Goal: Information Seeking & Learning: Stay updated

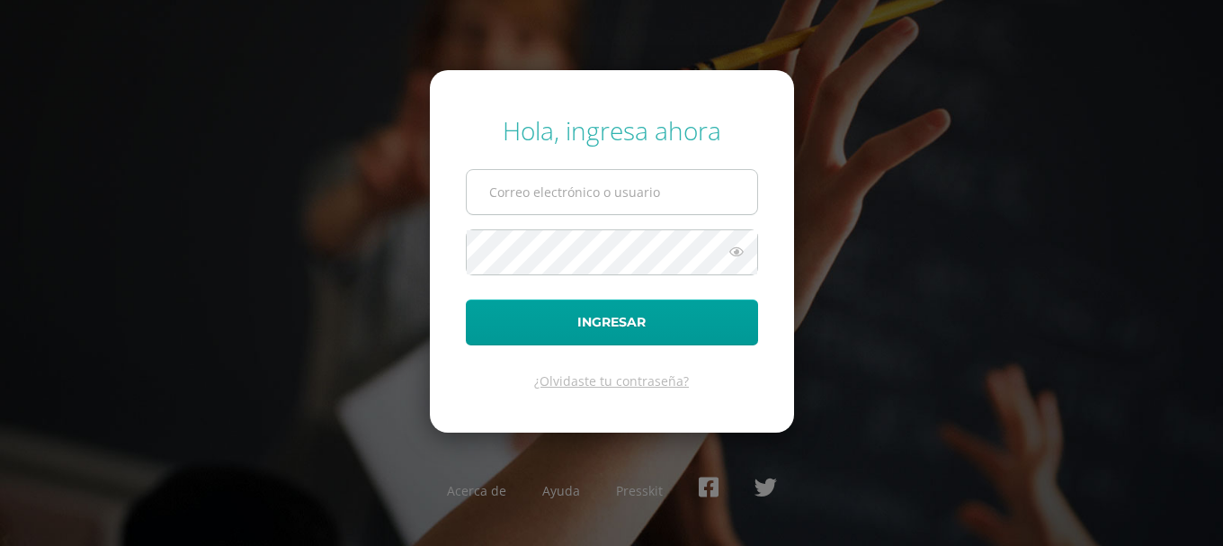
click at [628, 191] on input "text" at bounding box center [612, 192] width 291 height 44
type input "[EMAIL_ADDRESS][DOMAIN_NAME]"
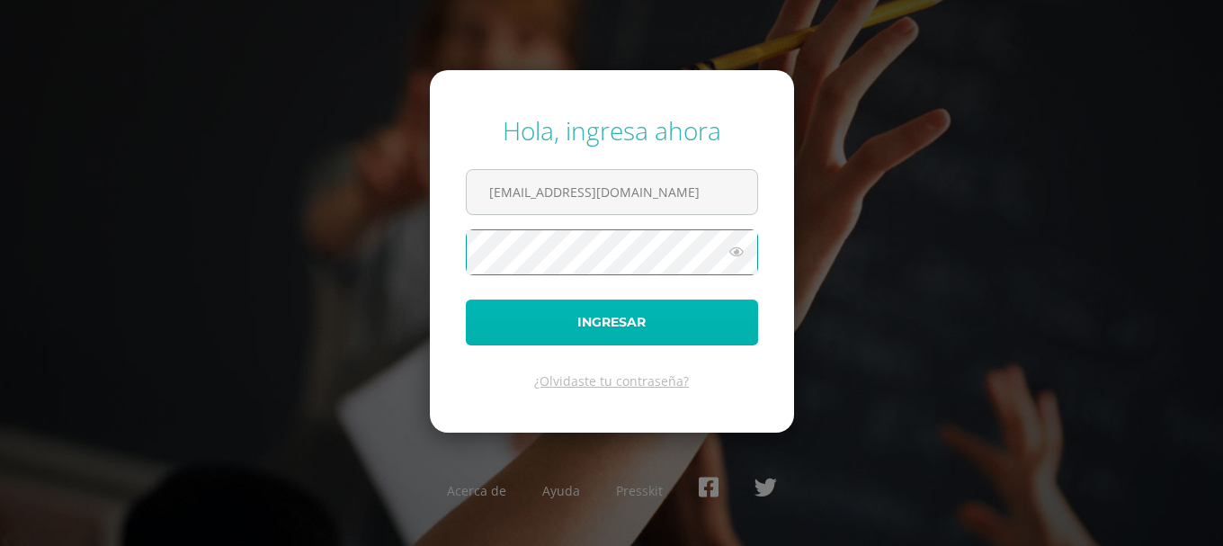
click at [706, 336] on button "Ingresar" at bounding box center [612, 323] width 292 height 46
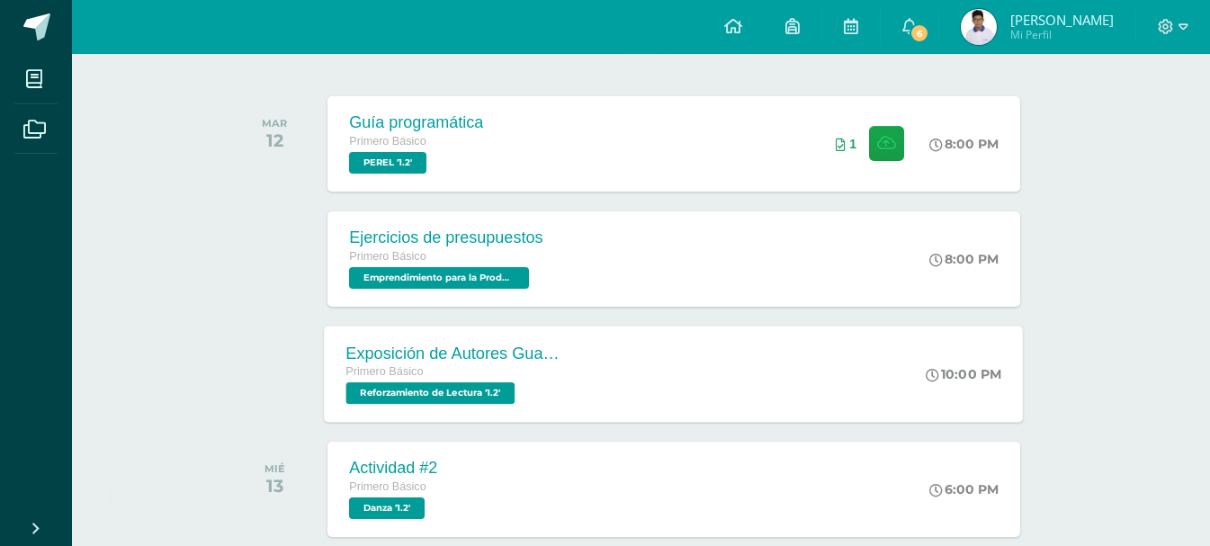
scroll to position [270, 0]
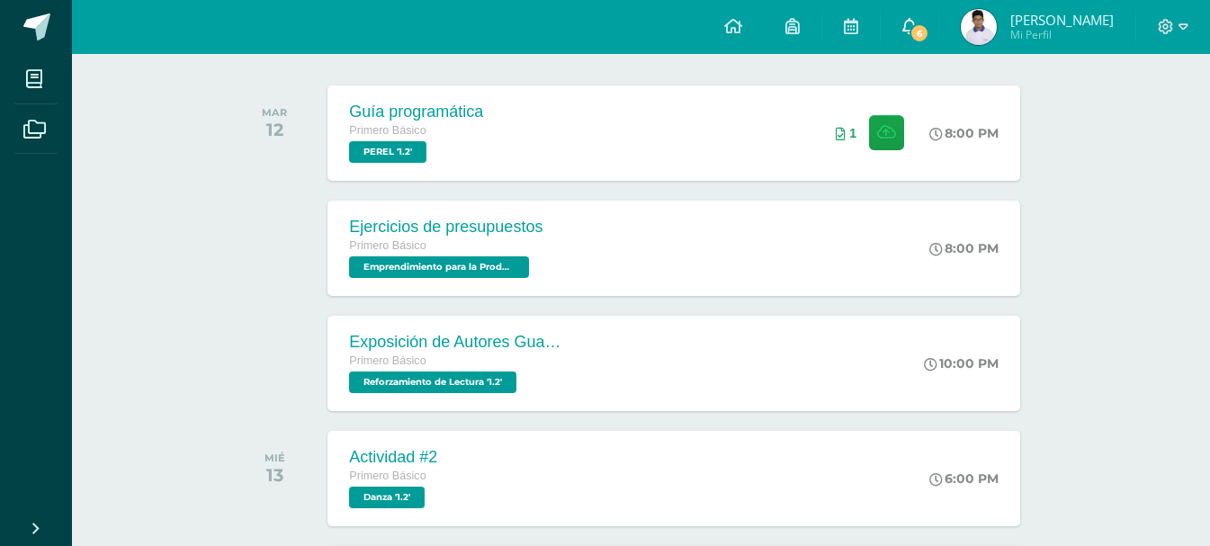
click at [929, 27] on span "6" at bounding box center [919, 33] width 20 height 20
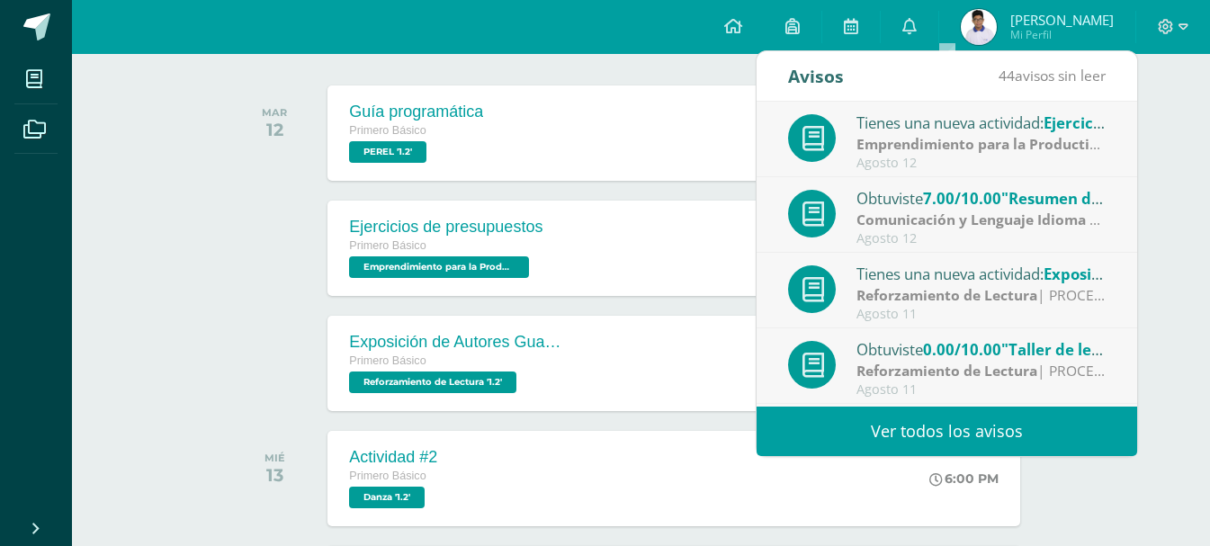
click at [990, 155] on div "Tienes una nueva actividad: Ejercicios de presupuestos Emprendimiento para la P…" at bounding box center [947, 140] width 318 height 59
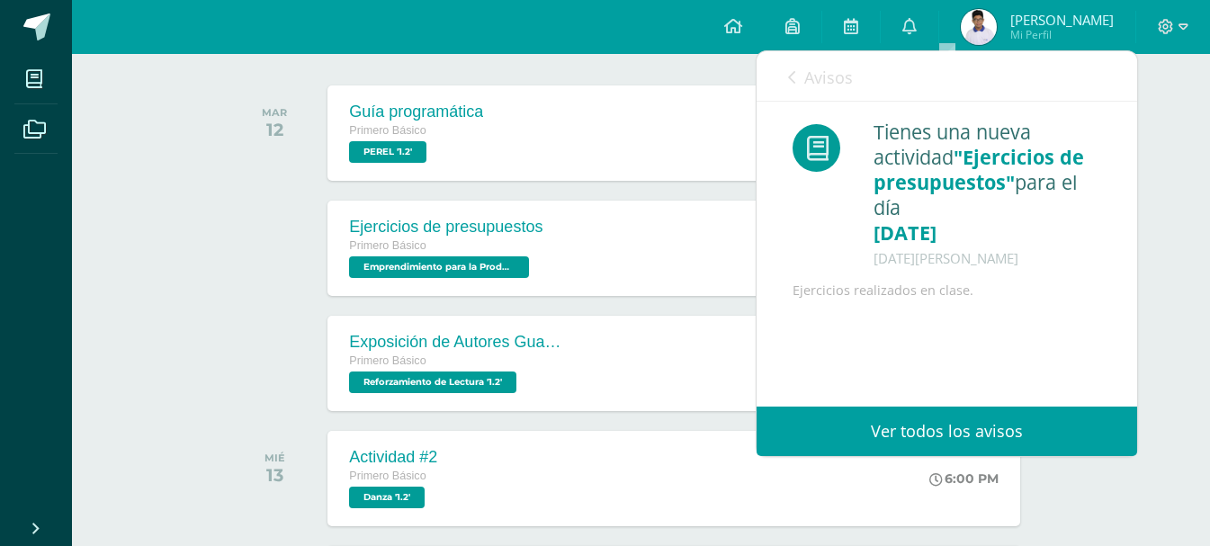
click at [800, 71] on link "Avisos" at bounding box center [820, 76] width 65 height 51
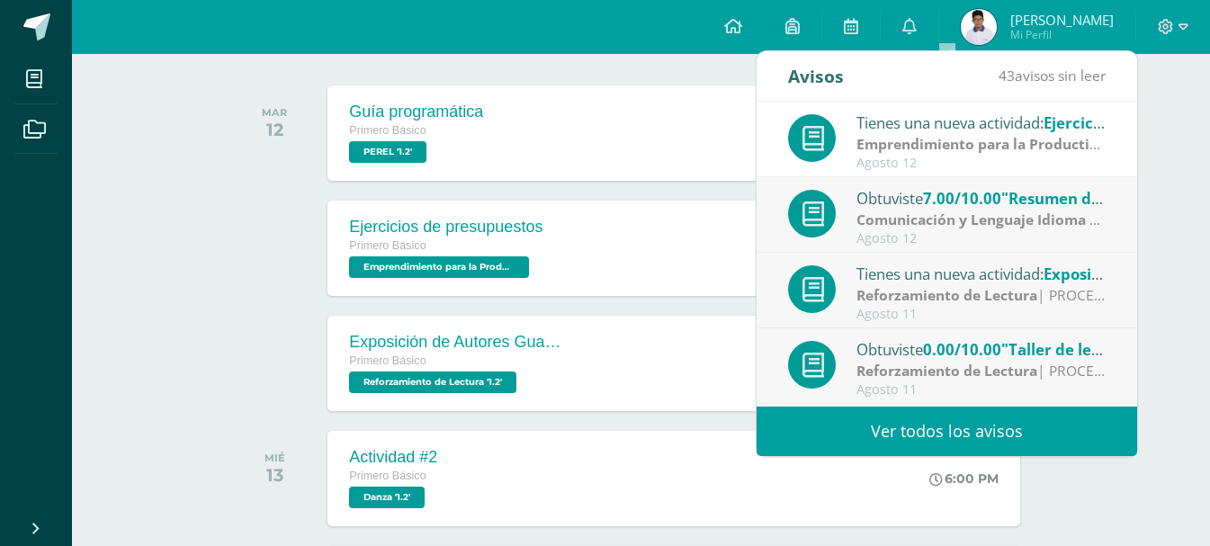
click at [918, 221] on strong "Comunicación y Lenguaje Idioma Español" at bounding box center [1000, 220] width 288 height 20
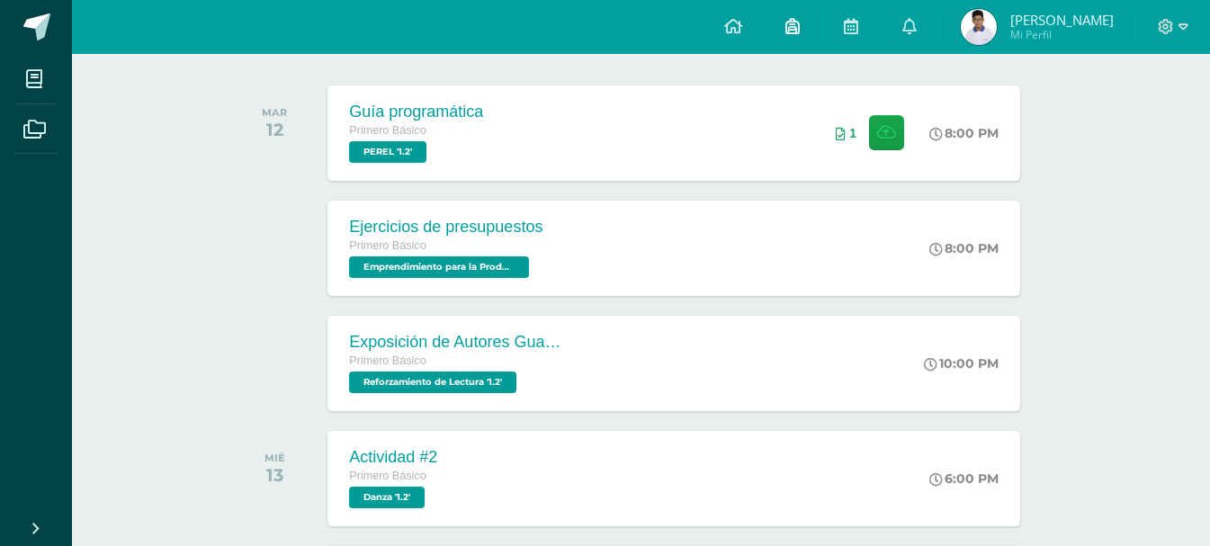
click at [814, 40] on link at bounding box center [793, 27] width 58 height 54
click at [917, 28] on icon at bounding box center [909, 26] width 14 height 16
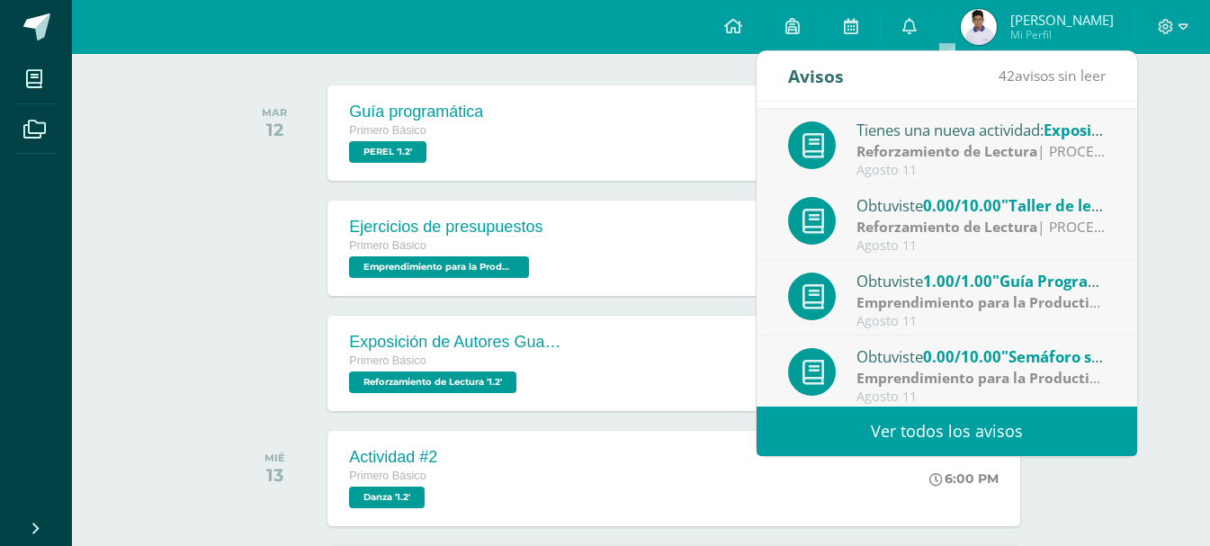
scroll to position [180, 0]
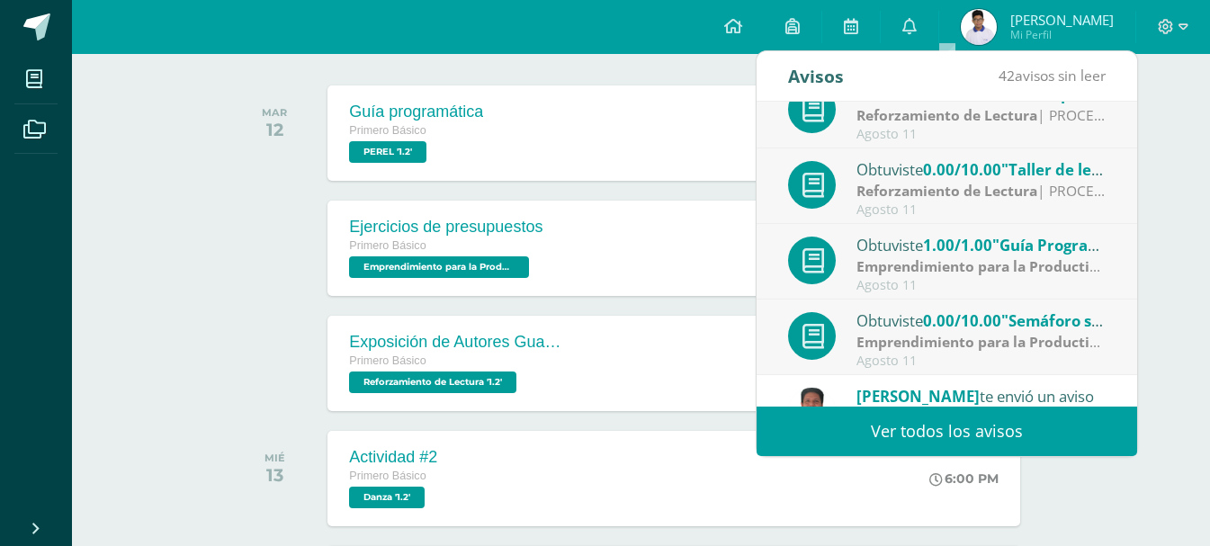
click at [880, 143] on div "Tienes una nueva actividad: Exposición de Autores Guatemaltecos Reforzamiento d…" at bounding box center [947, 111] width 381 height 76
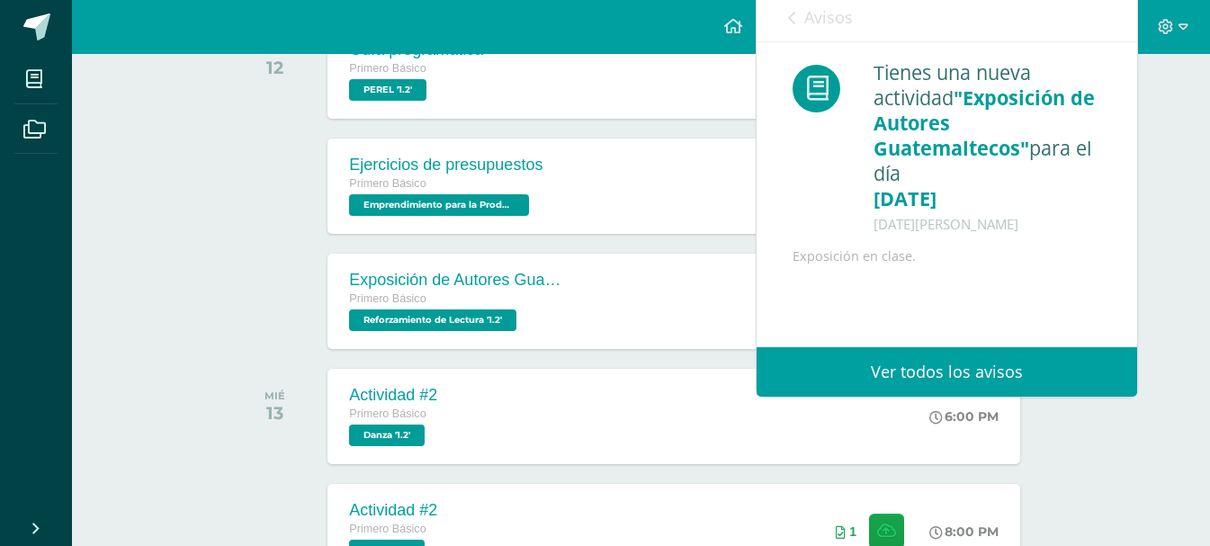
scroll to position [450, 0]
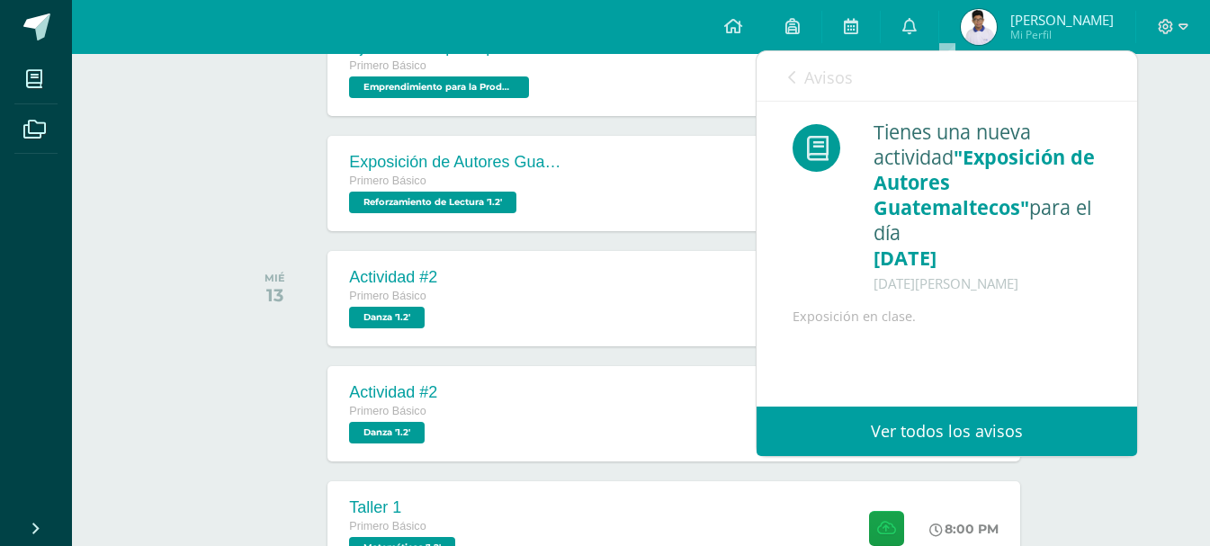
click at [828, 69] on span "Avisos" at bounding box center [828, 78] width 49 height 22
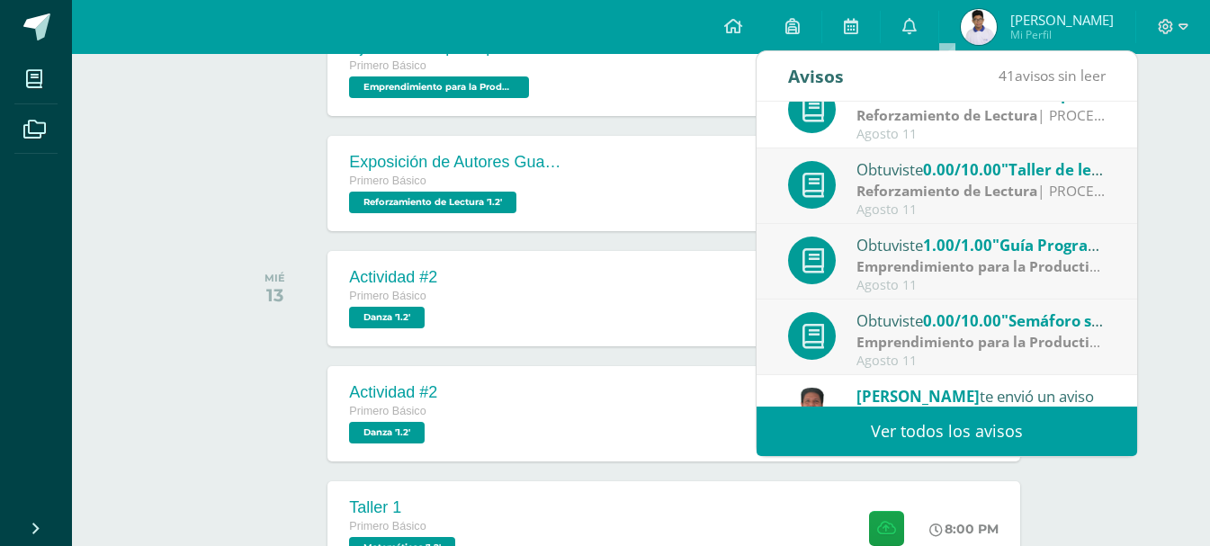
click at [904, 181] on strong "Reforzamiento de Lectura" at bounding box center [946, 191] width 181 height 20
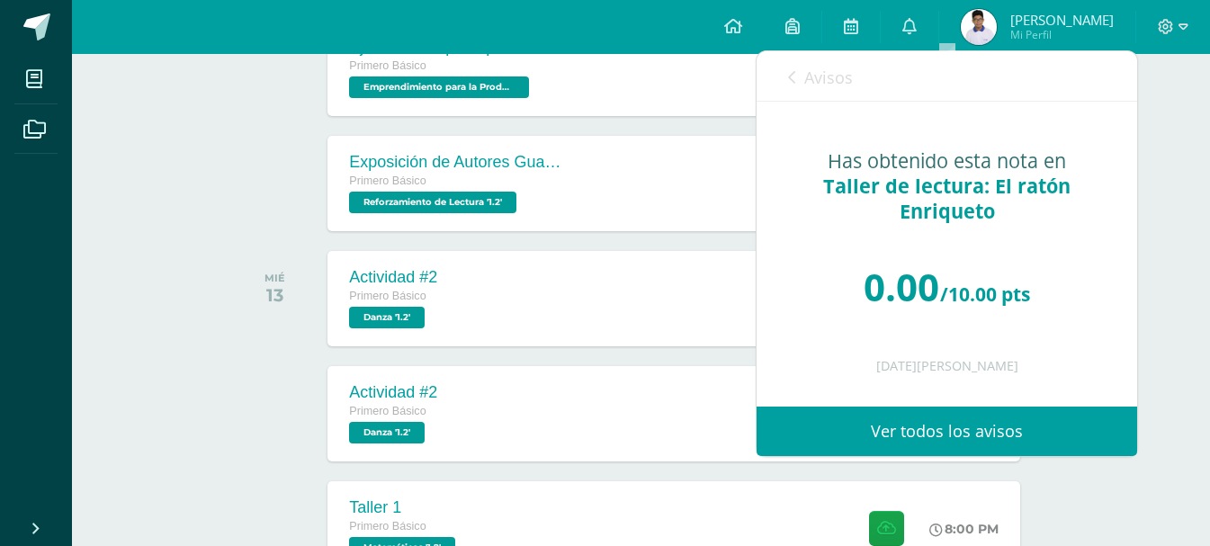
click at [805, 82] on span "Avisos" at bounding box center [828, 78] width 49 height 22
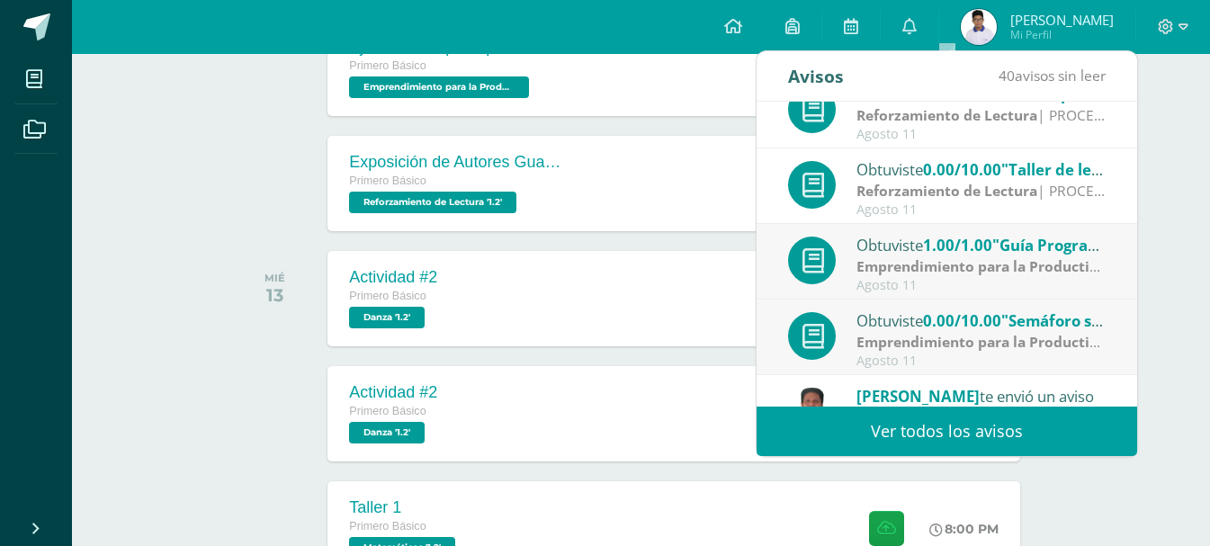
click at [954, 266] on strong "Emprendimiento para la Productividad" at bounding box center [992, 266] width 272 height 20
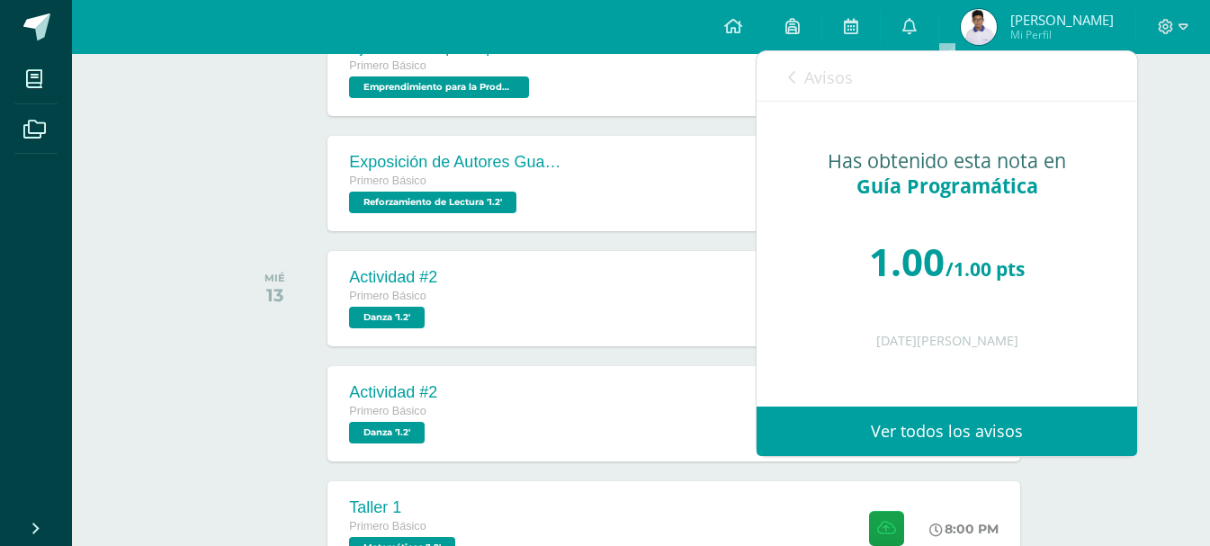
click at [830, 63] on link "Avisos" at bounding box center [820, 76] width 65 height 51
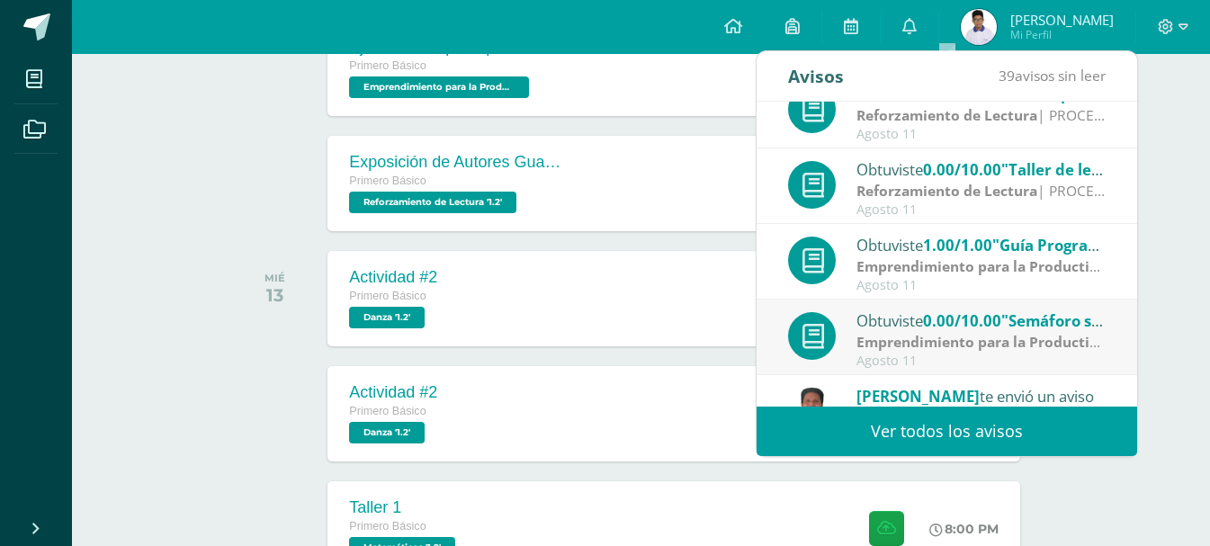
click at [1014, 344] on strong "Emprendimiento para la Productividad" at bounding box center [992, 342] width 272 height 20
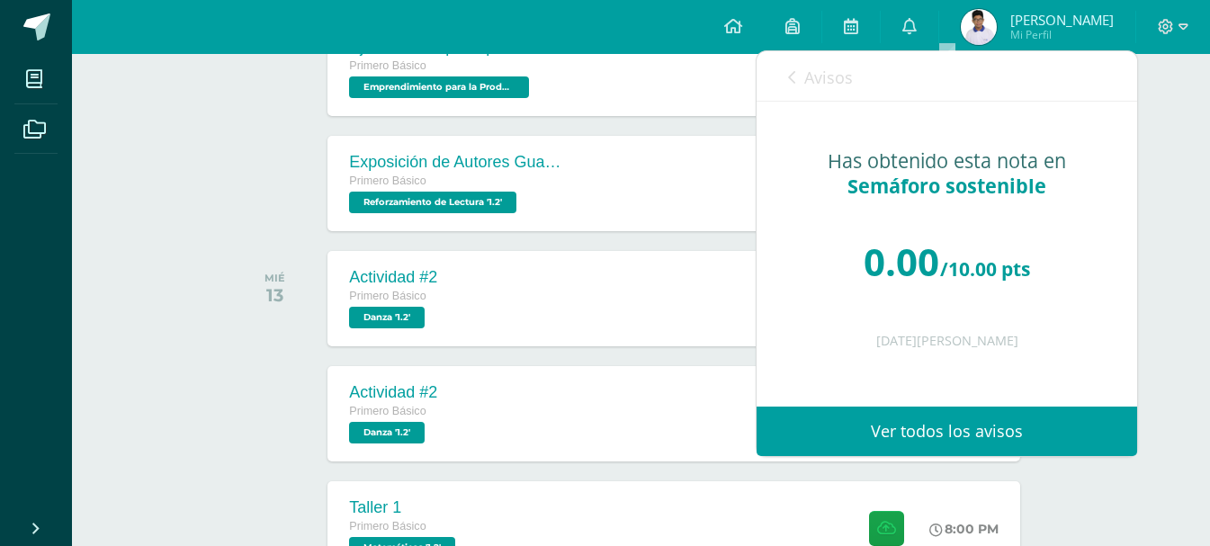
click at [802, 66] on link "Avisos" at bounding box center [820, 76] width 65 height 51
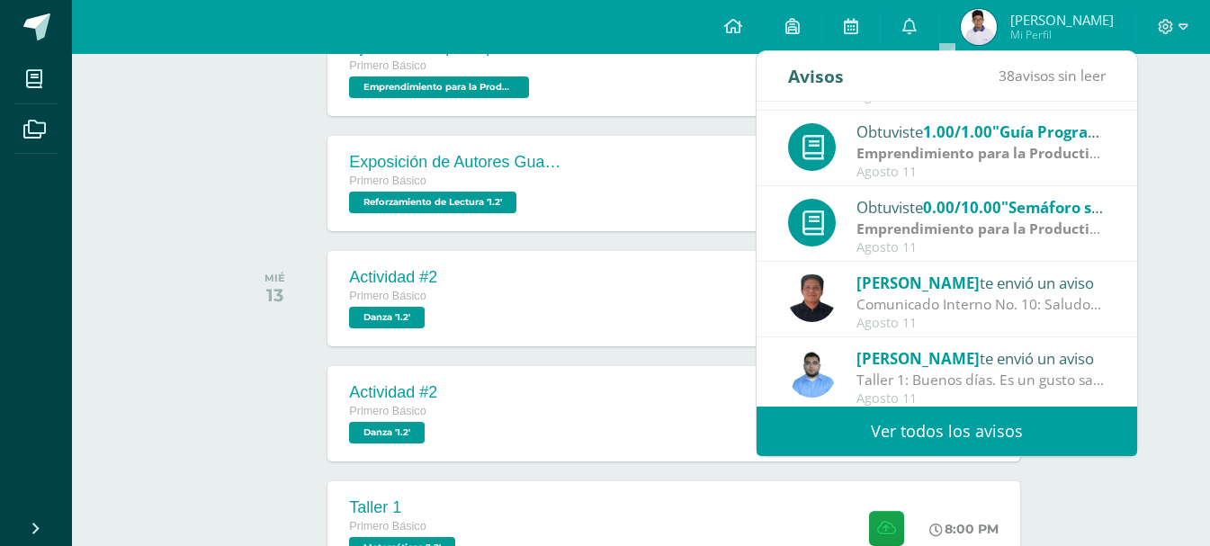
scroll to position [300, 0]
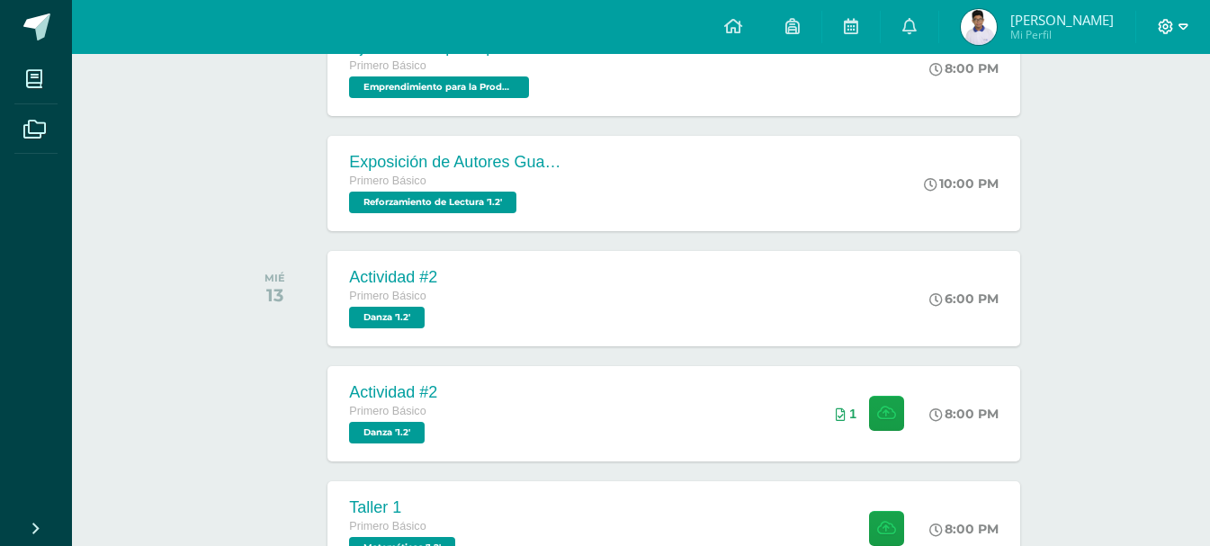
click at [1175, 27] on span at bounding box center [1173, 27] width 31 height 20
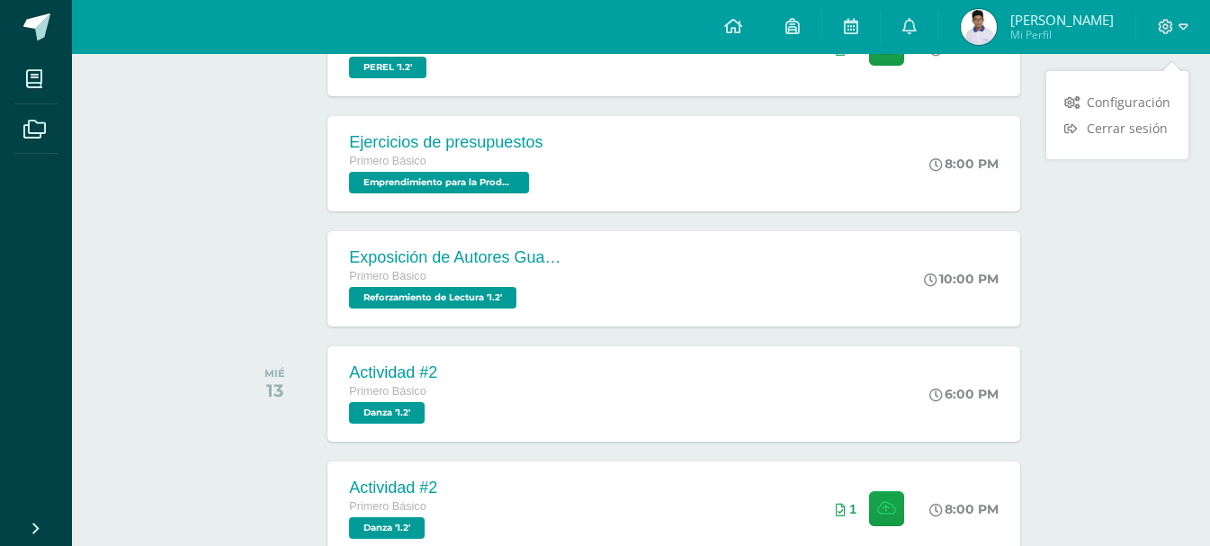
scroll to position [90, 0]
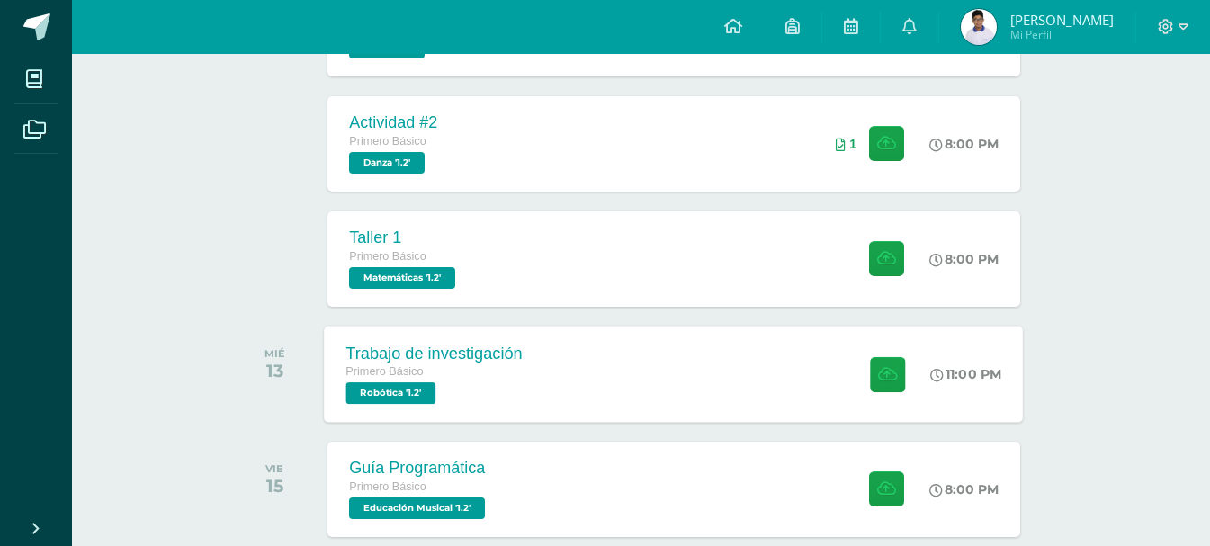
scroll to position [630, 0]
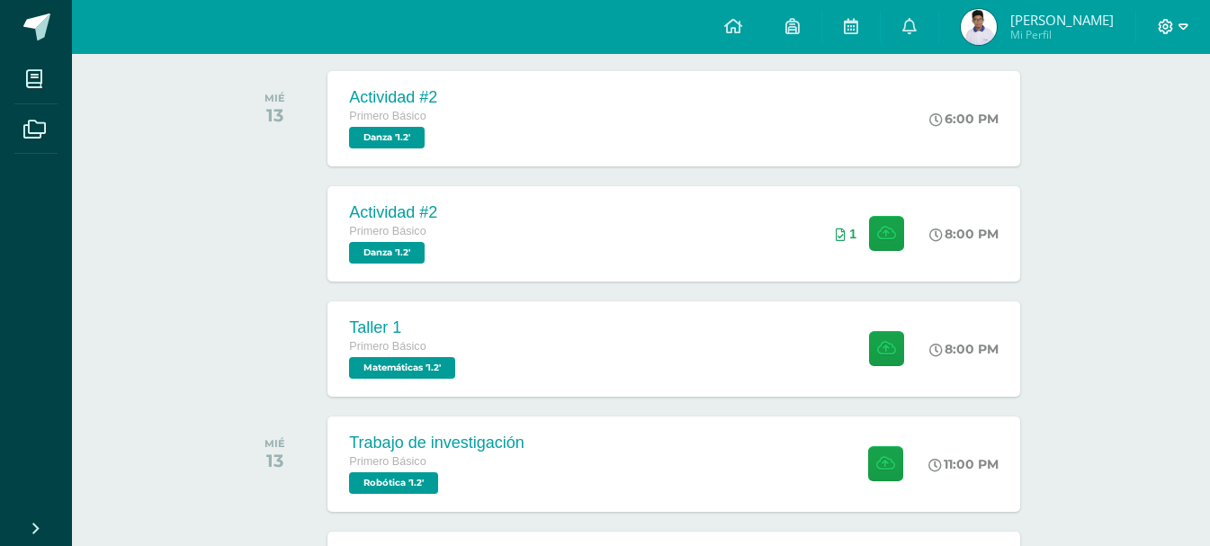
click at [1164, 30] on icon at bounding box center [1166, 27] width 16 height 16
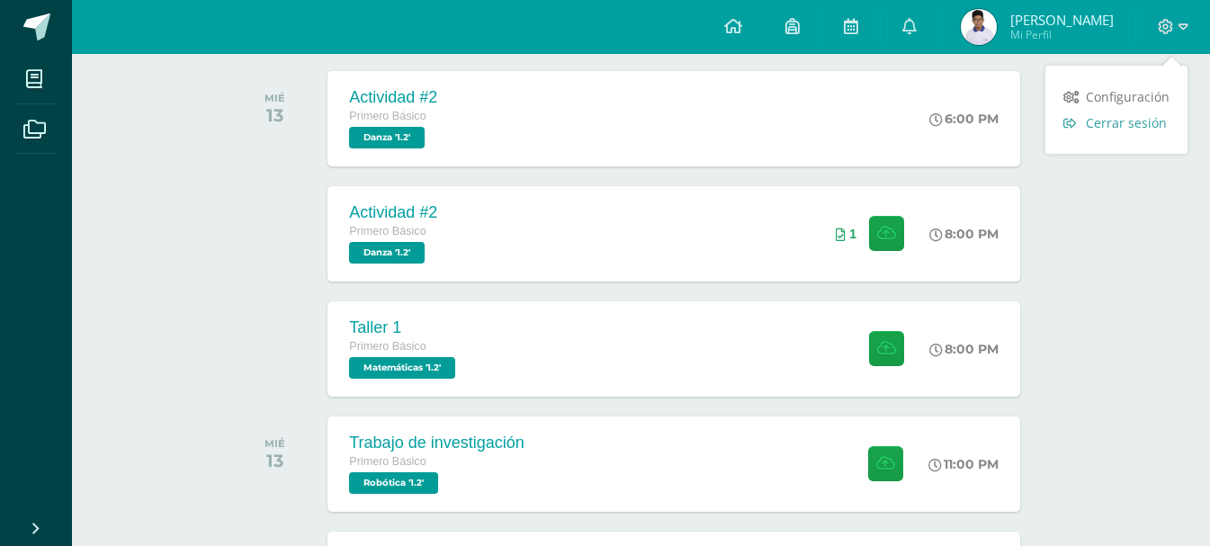
click at [1126, 122] on span "Cerrar sesión" at bounding box center [1126, 122] width 81 height 17
